Goal: Feedback & Contribution: Leave review/rating

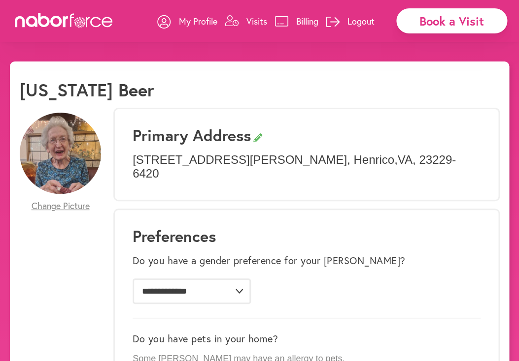
click at [250, 16] on p "Visits" at bounding box center [256, 21] width 21 height 12
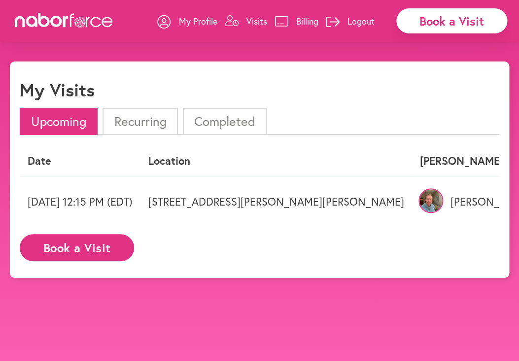
click at [420, 201] on p "Robert" at bounding box center [461, 202] width 83 height 13
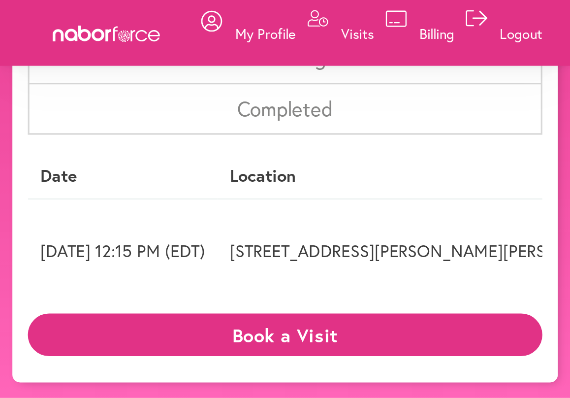
scroll to position [4, 0]
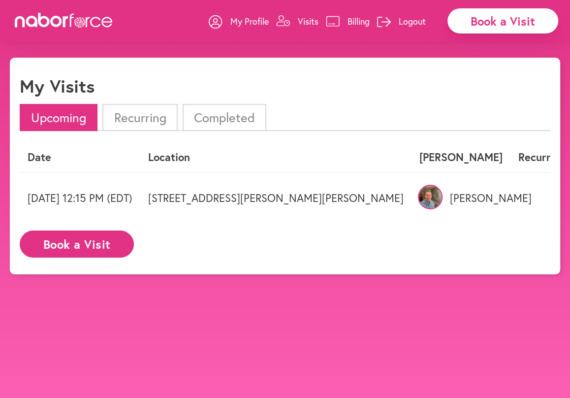
click at [306, 19] on p "Visits" at bounding box center [308, 21] width 21 height 12
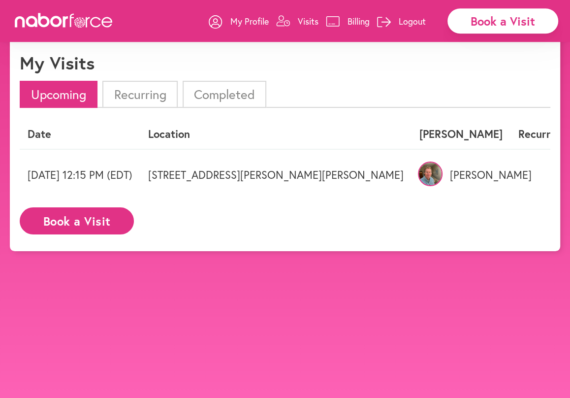
scroll to position [0, 0]
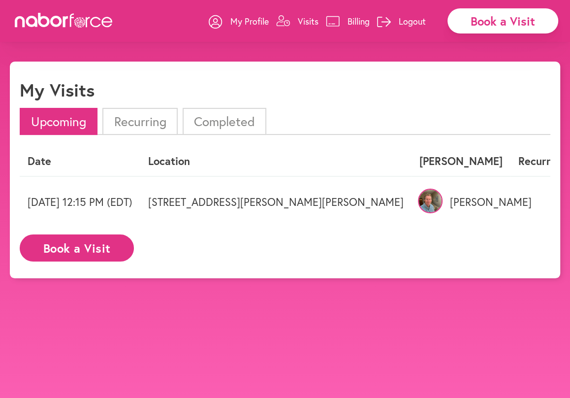
click at [277, 21] on icon at bounding box center [283, 20] width 14 height 11
click at [241, 17] on p "My Profile" at bounding box center [249, 21] width 38 height 12
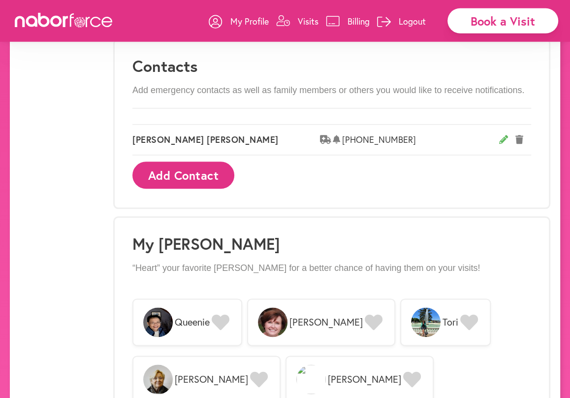
scroll to position [566, 0]
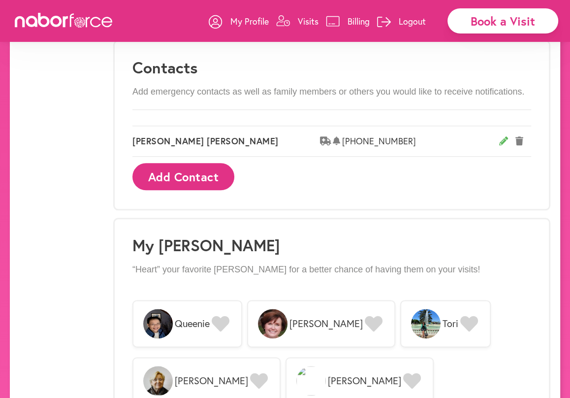
click at [409, 20] on p "Logout" at bounding box center [412, 21] width 27 height 12
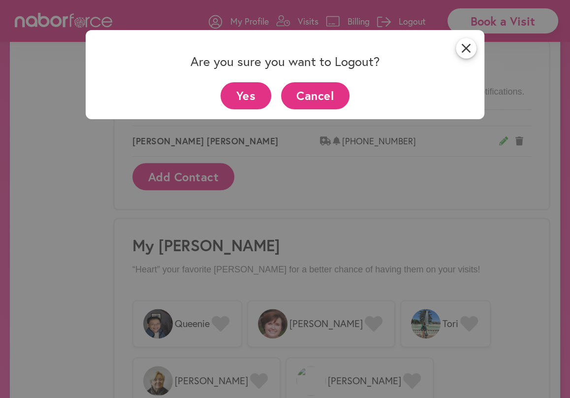
click at [349, 97] on button "Cancel" at bounding box center [315, 95] width 68 height 27
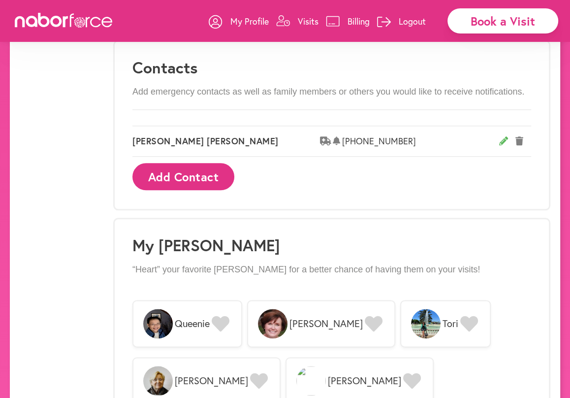
click at [179, 87] on p "Add emergency contacts as well as family members or others you would like to re…" at bounding box center [331, 92] width 399 height 11
click at [237, 90] on p "Add emergency contacts as well as family members or others you would like to re…" at bounding box center [331, 92] width 399 height 11
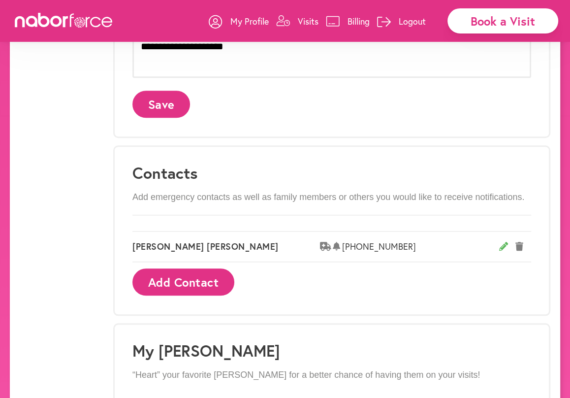
scroll to position [458, 0]
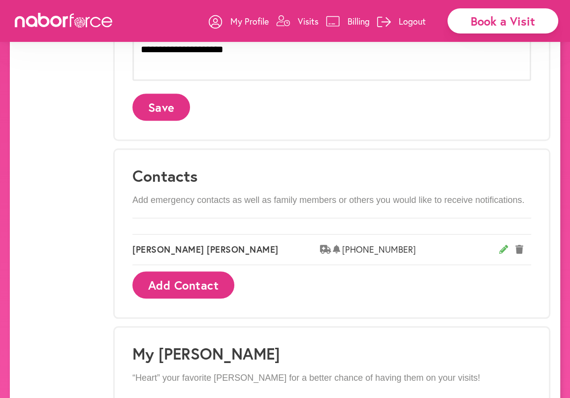
click at [153, 204] on p "Add emergency contacts as well as family members or others you would like to re…" at bounding box center [331, 200] width 399 height 11
click at [250, 195] on div "Contacts Add emergency contacts as well as family members or others you would l…" at bounding box center [331, 233] width 437 height 170
click at [144, 198] on p "Add emergency contacts as well as family members or others you would like to re…" at bounding box center [331, 200] width 399 height 11
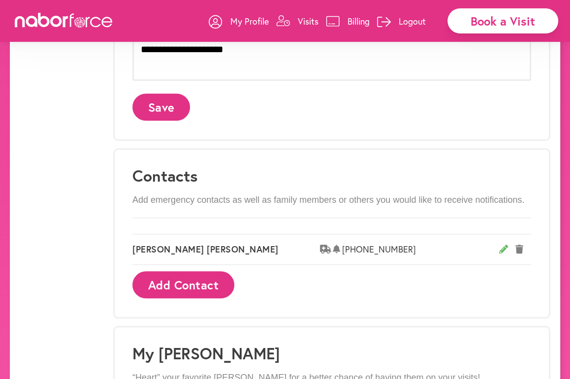
click at [185, 177] on h3 "Contacts" at bounding box center [331, 175] width 399 height 19
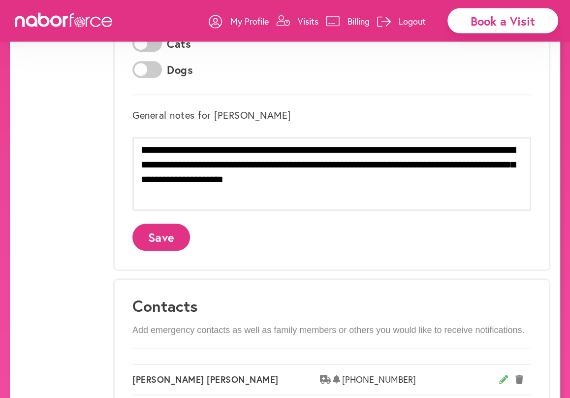
scroll to position [295, 0]
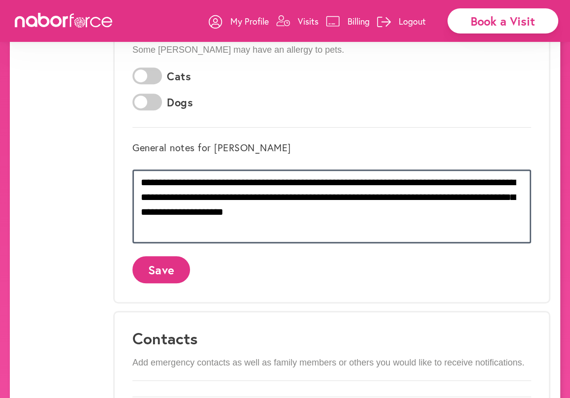
click at [309, 216] on textarea "**********" at bounding box center [331, 206] width 399 height 74
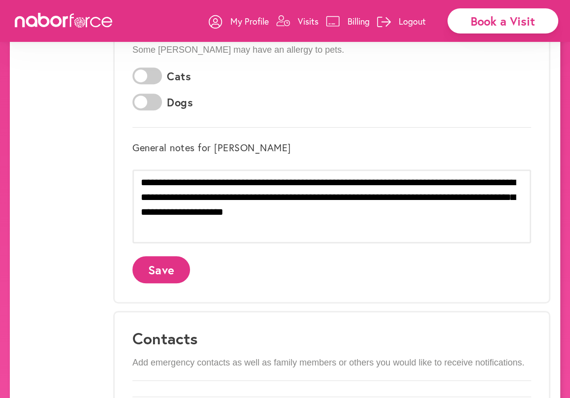
click at [407, 19] on p "Logout" at bounding box center [412, 21] width 27 height 12
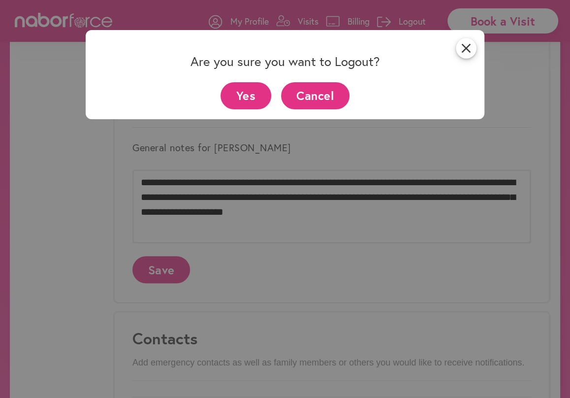
click at [252, 100] on button "Yes" at bounding box center [246, 95] width 51 height 27
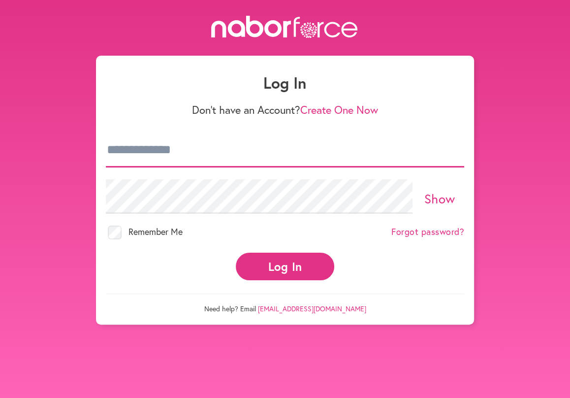
click at [199, 149] on input "email" at bounding box center [285, 150] width 359 height 34
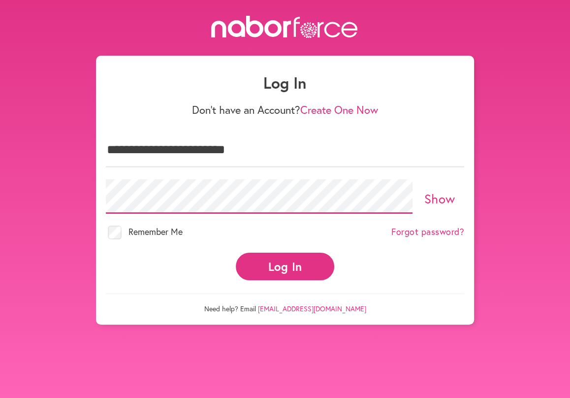
click at [236, 253] on button "Log In" at bounding box center [285, 266] width 98 height 27
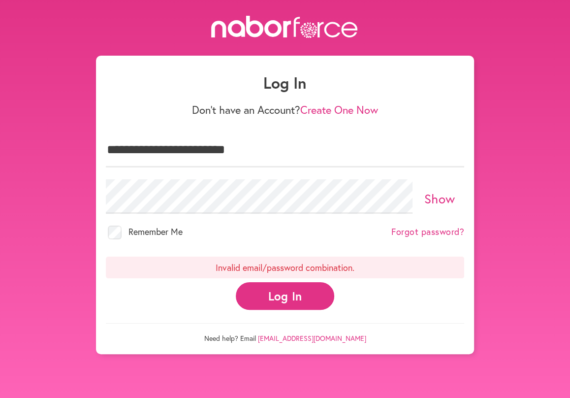
click at [287, 289] on button "Log In" at bounding box center [285, 295] width 98 height 27
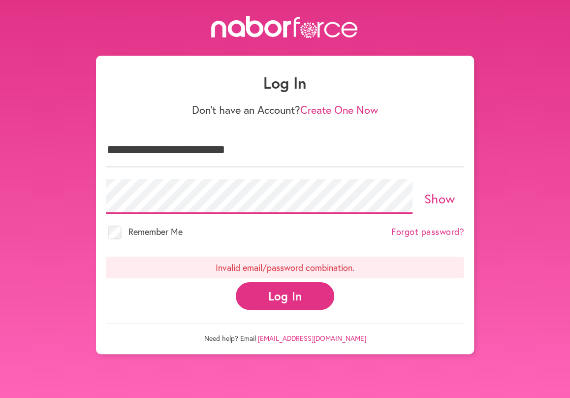
click at [236, 282] on button "Log In" at bounding box center [285, 295] width 98 height 27
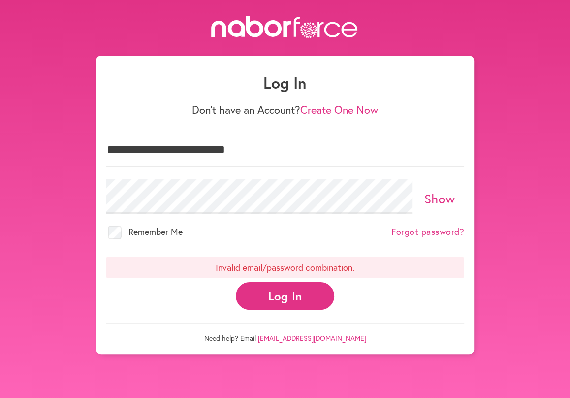
click at [285, 294] on button "Log In" at bounding box center [285, 295] width 98 height 27
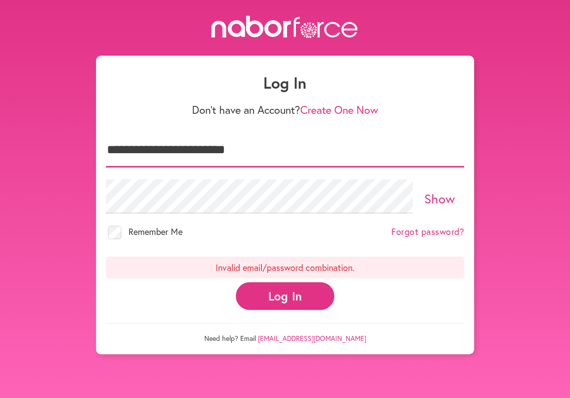
click at [159, 149] on input "**********" at bounding box center [285, 150] width 359 height 34
type input "**********"
click at [236, 282] on button "Log In" at bounding box center [285, 295] width 98 height 27
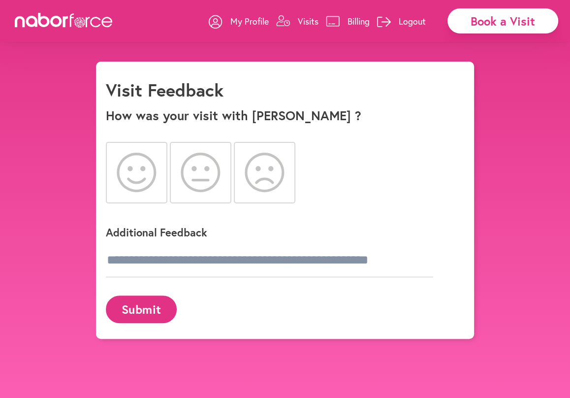
click at [138, 172] on icon at bounding box center [137, 172] width 40 height 39
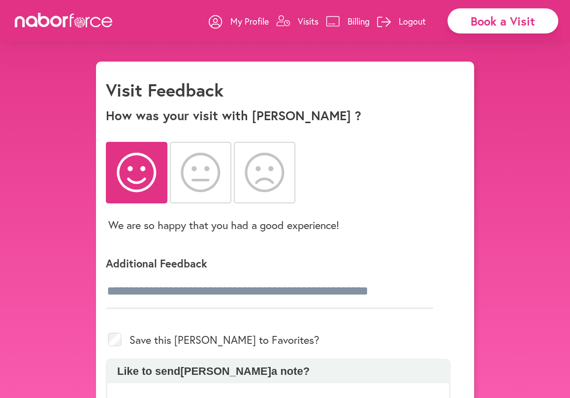
scroll to position [54, 0]
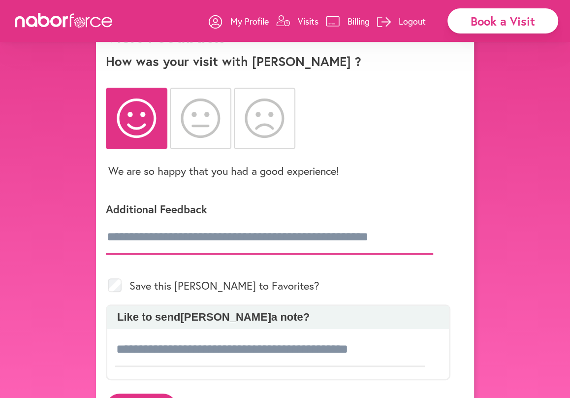
click at [286, 236] on input "text" at bounding box center [269, 237] width 327 height 34
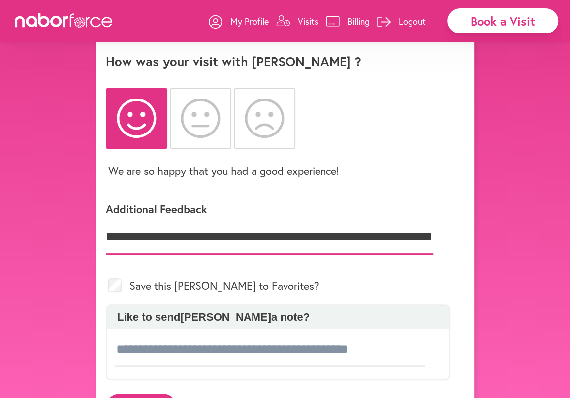
scroll to position [103, 0]
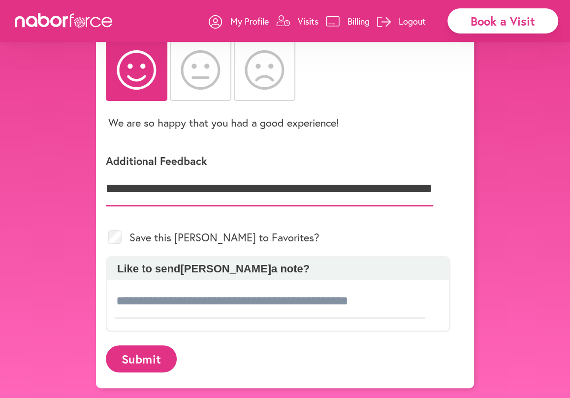
type input "**********"
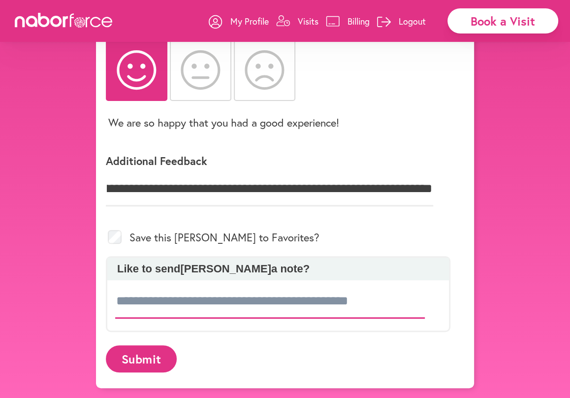
click at [294, 303] on input at bounding box center [270, 301] width 310 height 34
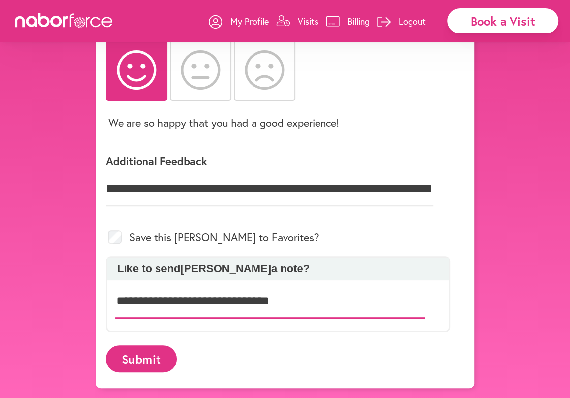
type input "**********"
click at [152, 356] on button "Submit" at bounding box center [141, 358] width 71 height 27
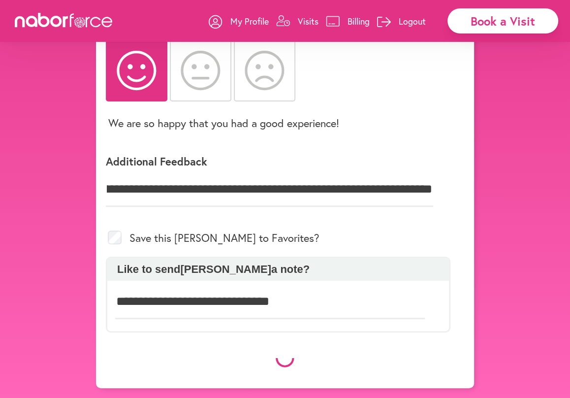
scroll to position [102, 0]
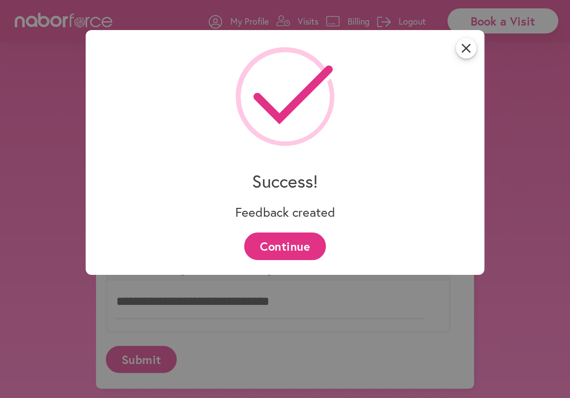
click at [301, 244] on button "Continue" at bounding box center [284, 245] width 81 height 27
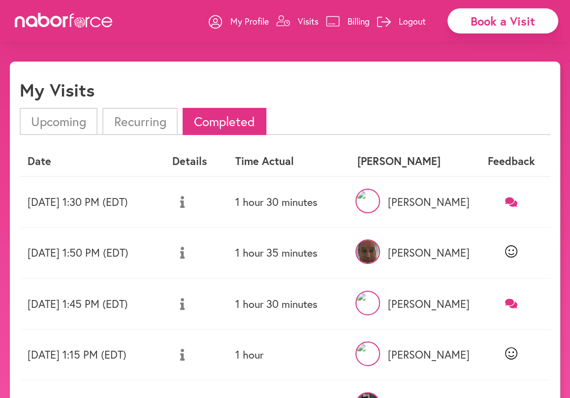
click at [513, 199] on icon at bounding box center [511, 201] width 12 height 9
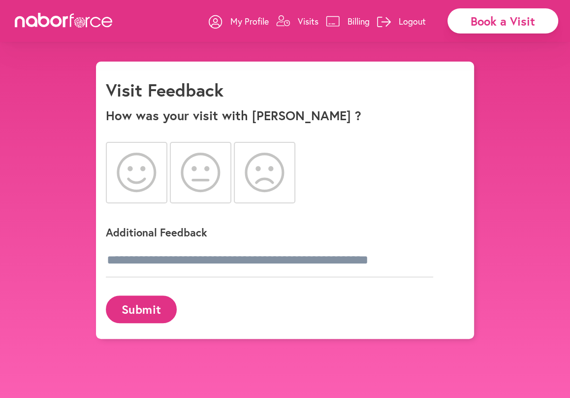
click at [136, 171] on icon at bounding box center [137, 172] width 40 height 39
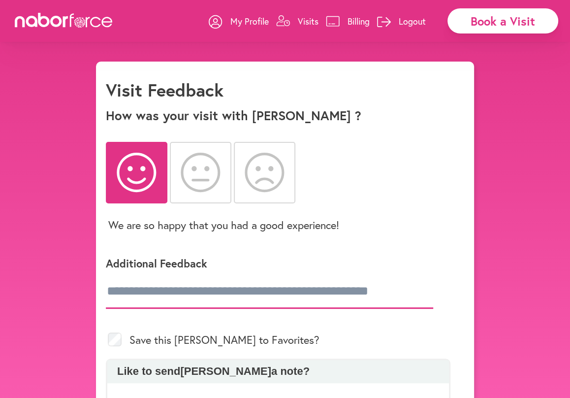
click at [235, 293] on input "text" at bounding box center [269, 291] width 327 height 34
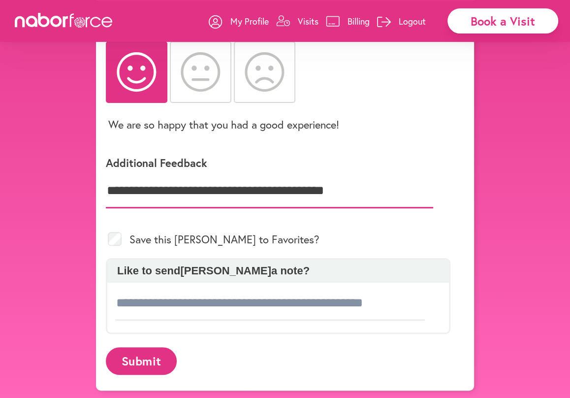
scroll to position [103, 0]
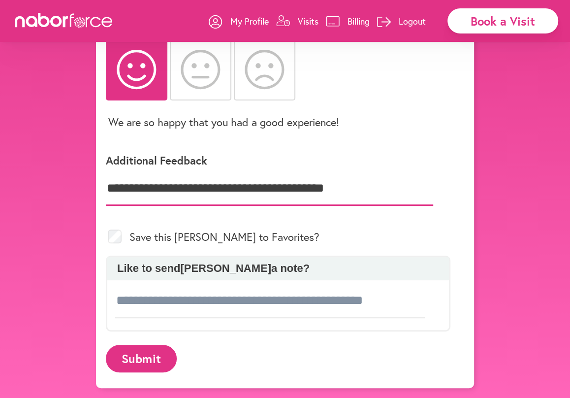
type input "**********"
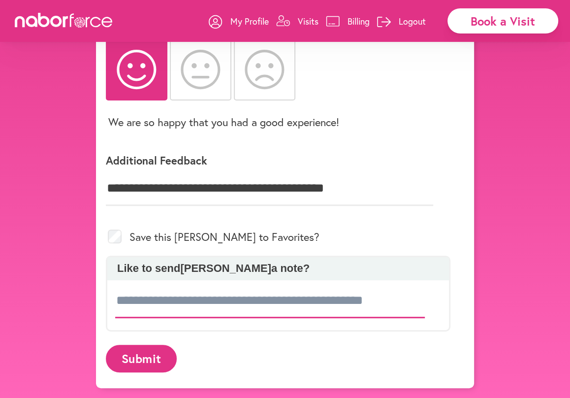
click at [236, 305] on input at bounding box center [270, 301] width 310 height 34
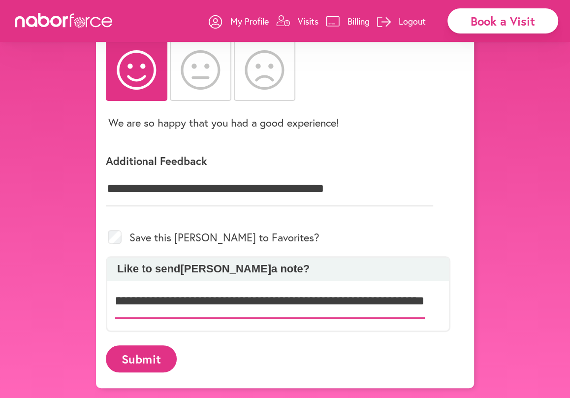
scroll to position [0, 407]
type input "**********"
click at [165, 354] on button "Submit" at bounding box center [141, 358] width 71 height 27
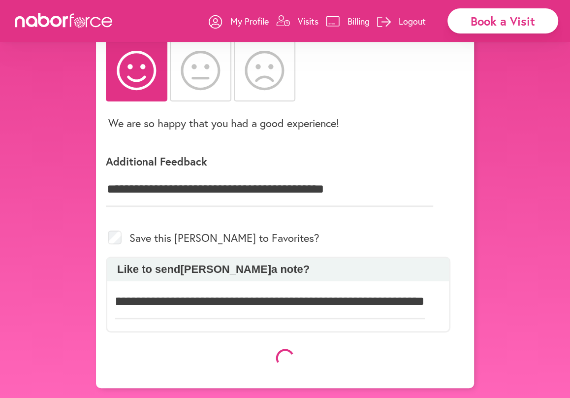
scroll to position [102, 0]
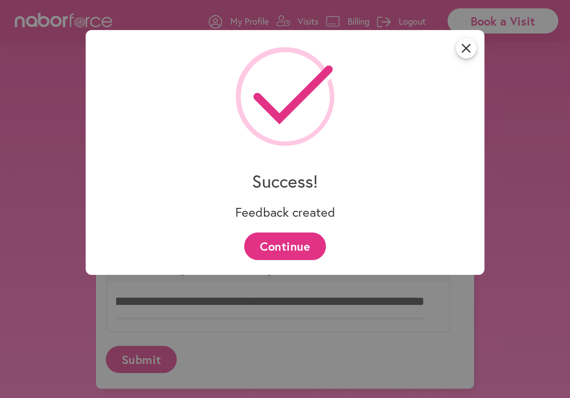
click at [311, 241] on button "Continue" at bounding box center [284, 245] width 81 height 27
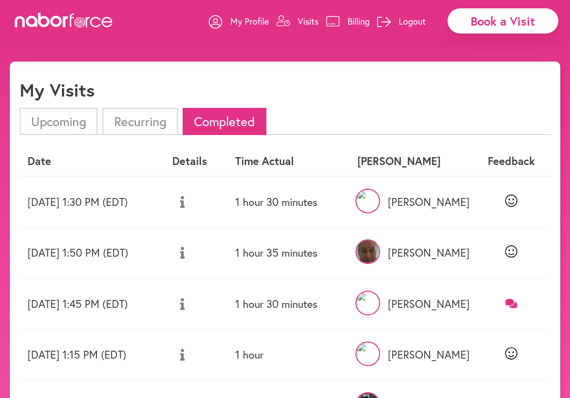
click at [513, 301] on icon at bounding box center [511, 303] width 12 height 9
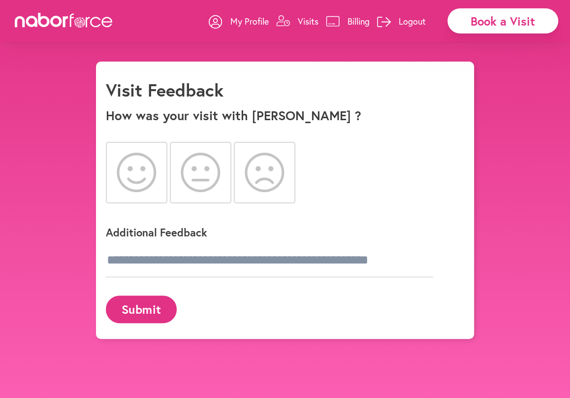
click at [147, 165] on icon at bounding box center [137, 172] width 40 height 39
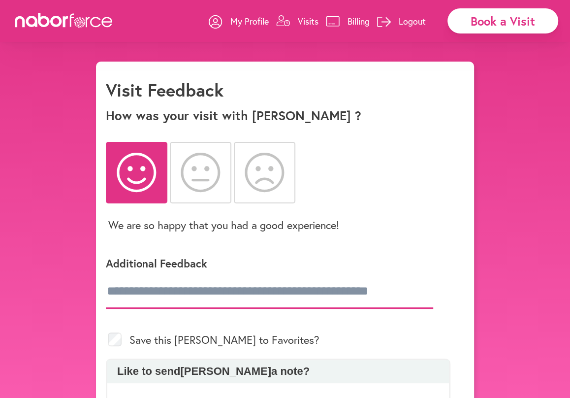
click at [318, 290] on input "text" at bounding box center [269, 291] width 327 height 34
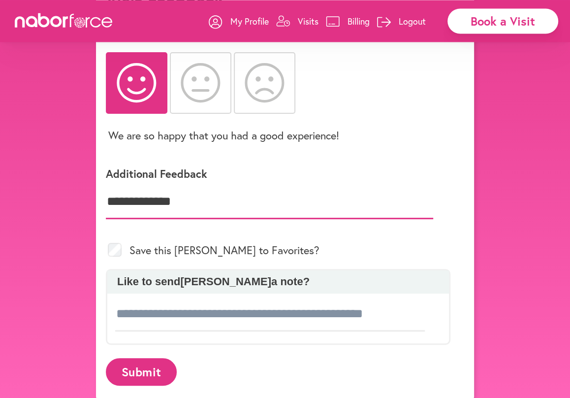
scroll to position [103, 0]
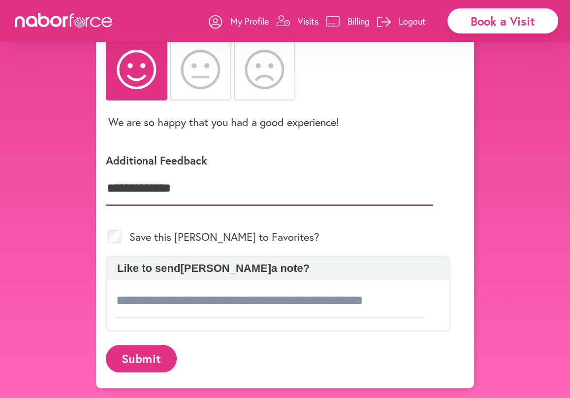
type input "**********"
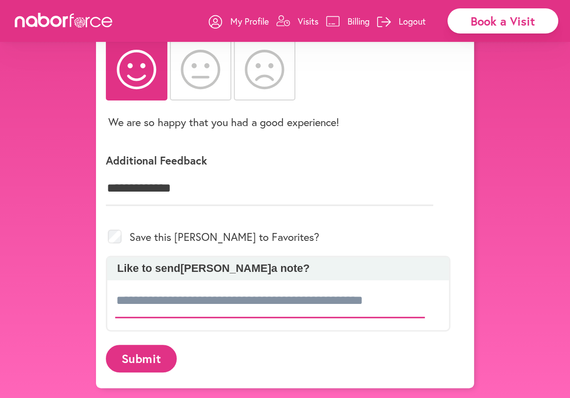
click at [314, 303] on input at bounding box center [270, 301] width 310 height 34
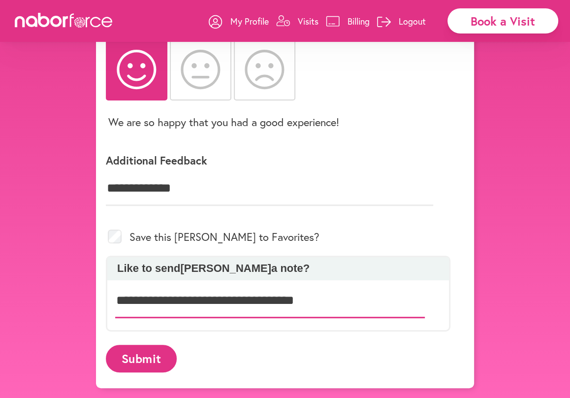
type input "**********"
click at [136, 353] on button "Submit" at bounding box center [141, 358] width 71 height 27
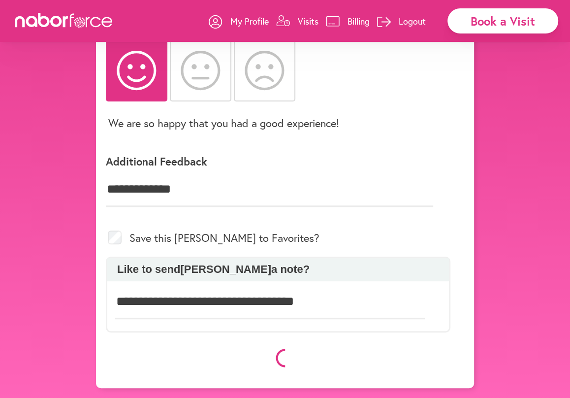
scroll to position [102, 0]
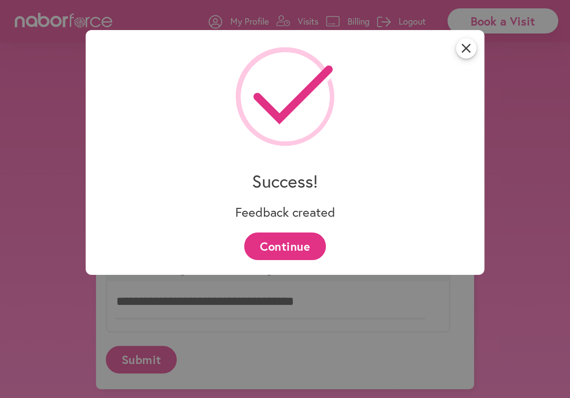
click at [303, 239] on button "Continue" at bounding box center [284, 245] width 81 height 27
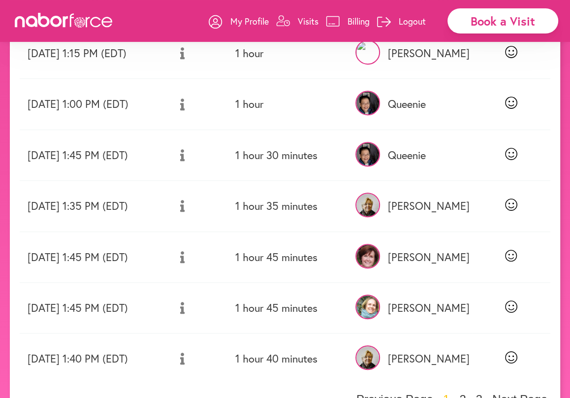
scroll to position [325, 0]
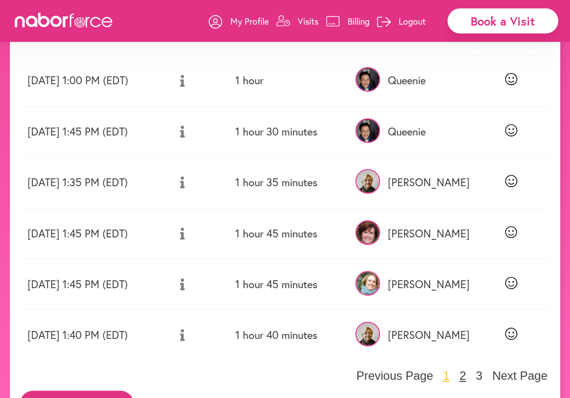
click at [468, 375] on button "2" at bounding box center [463, 375] width 12 height 15
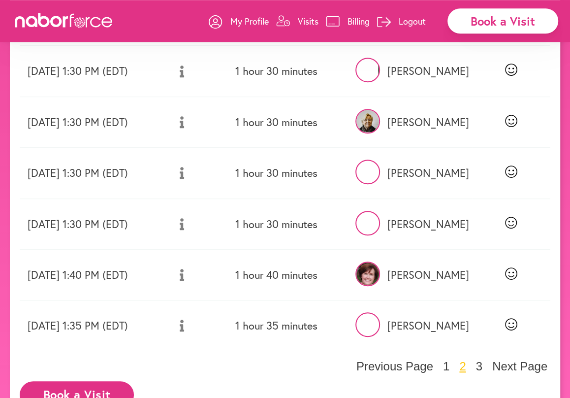
scroll to position [370, 0]
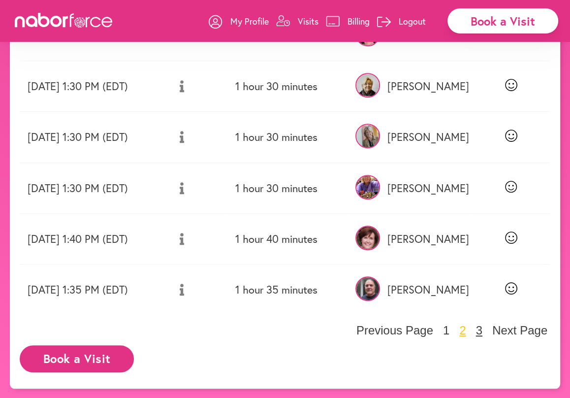
click at [482, 328] on button "3" at bounding box center [479, 330] width 12 height 15
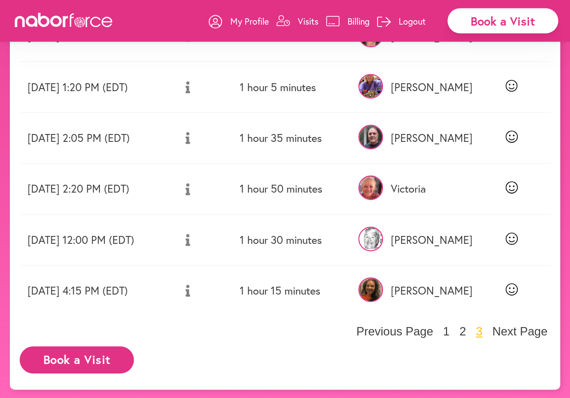
scroll to position [218, 0]
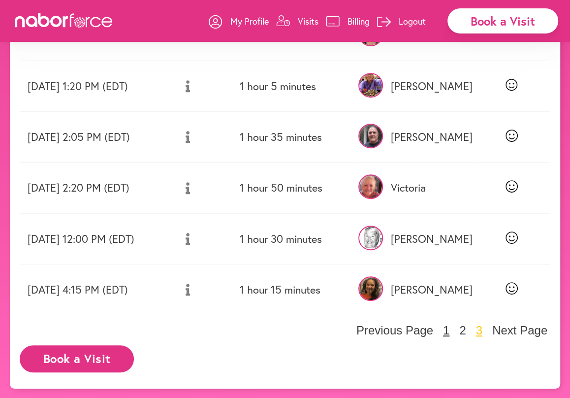
click at [453, 329] on button "1" at bounding box center [446, 330] width 12 height 15
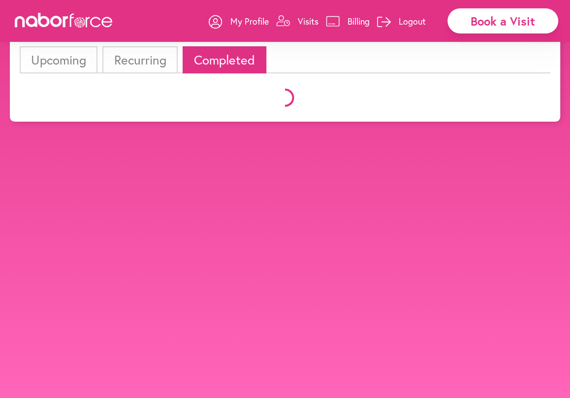
scroll to position [61, 0]
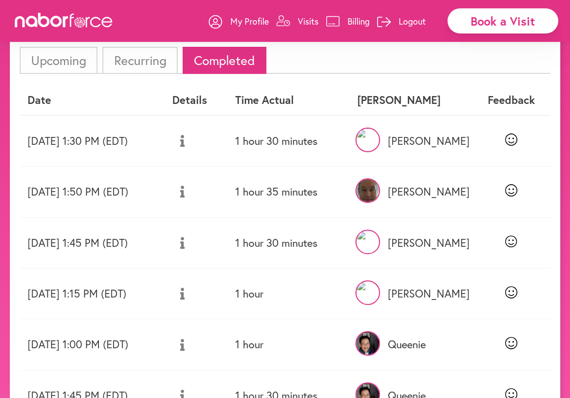
click at [412, 17] on p "Logout" at bounding box center [412, 21] width 27 height 12
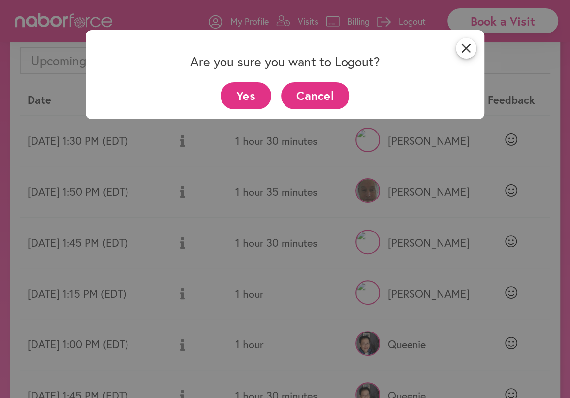
click at [251, 90] on button "Yes" at bounding box center [246, 95] width 51 height 27
